Goal: Navigation & Orientation: Find specific page/section

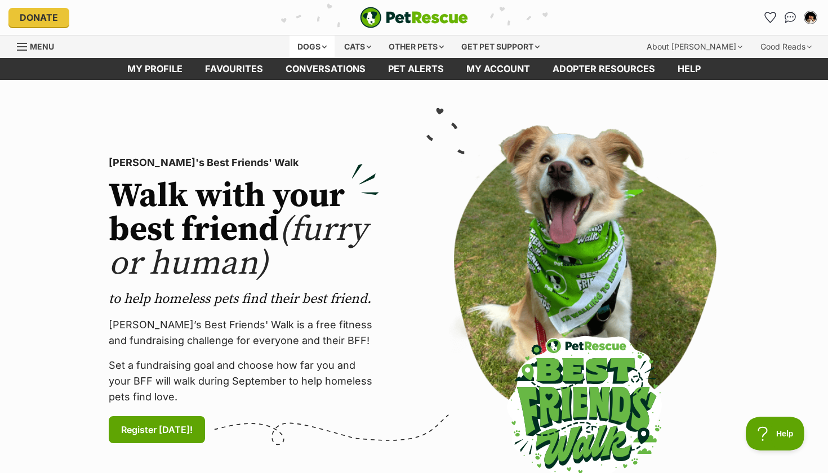
click at [321, 49] on div "Dogs" at bounding box center [312, 47] width 45 height 23
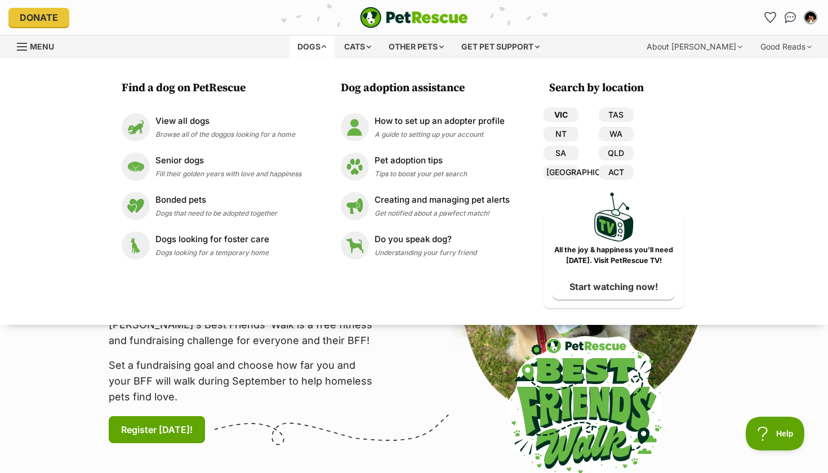
click at [555, 115] on link "VIC" at bounding box center [561, 115] width 35 height 15
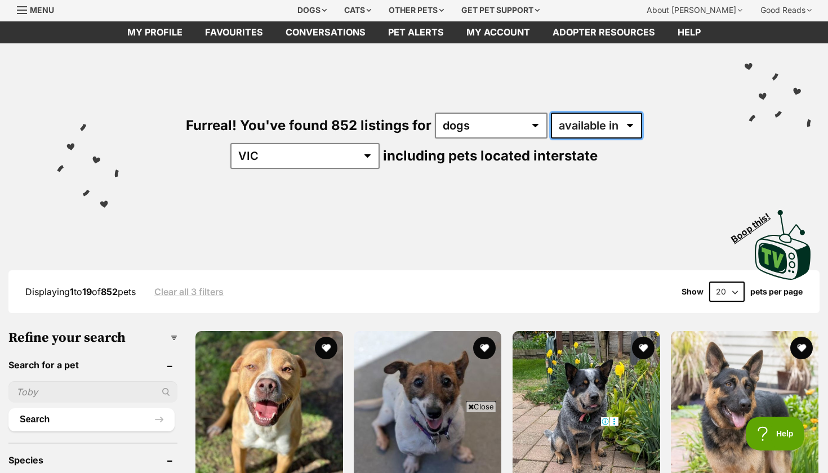
select select "disabled"
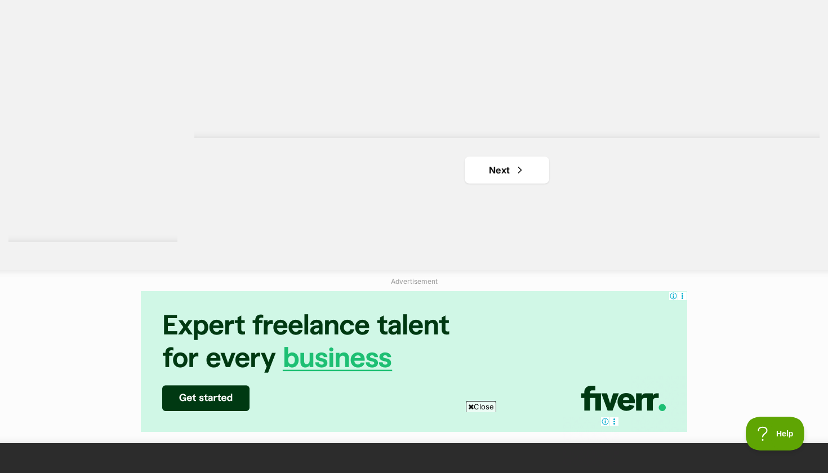
scroll to position [2213, 0]
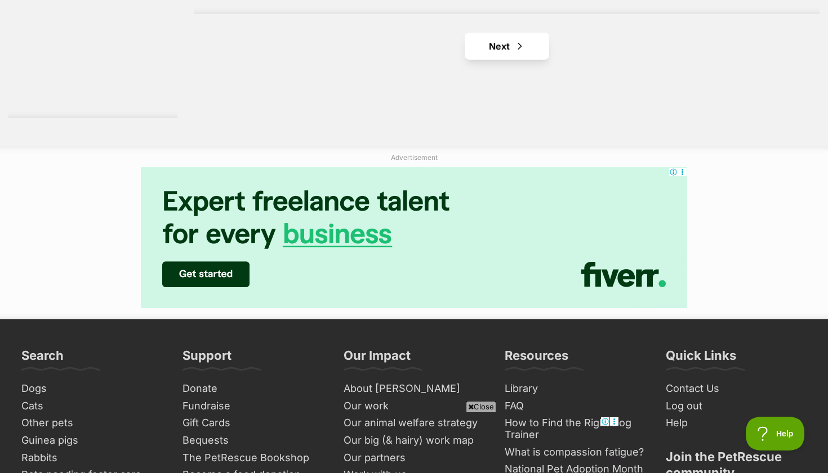
click at [518, 39] on span "Next page" at bounding box center [520, 46] width 11 height 14
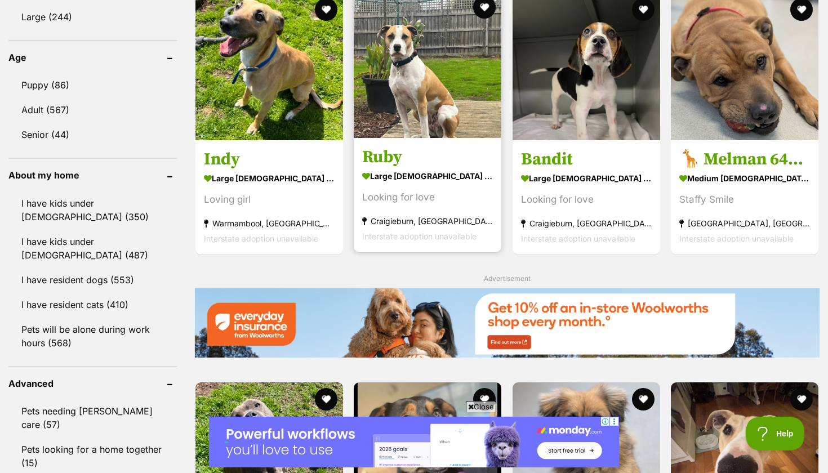
scroll to position [1136, 0]
